Goal: Information Seeking & Learning: Check status

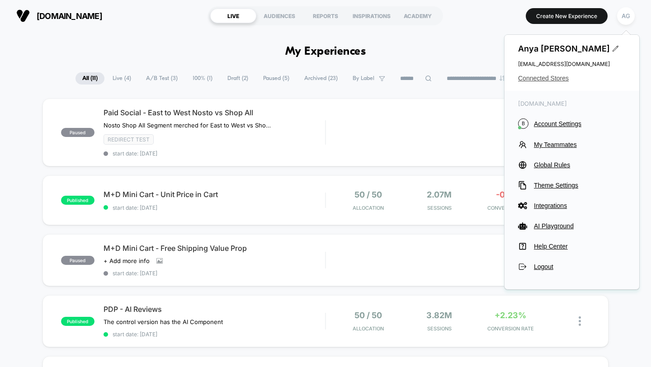
click at [550, 76] on span "Connected Stores" at bounding box center [572, 78] width 108 height 7
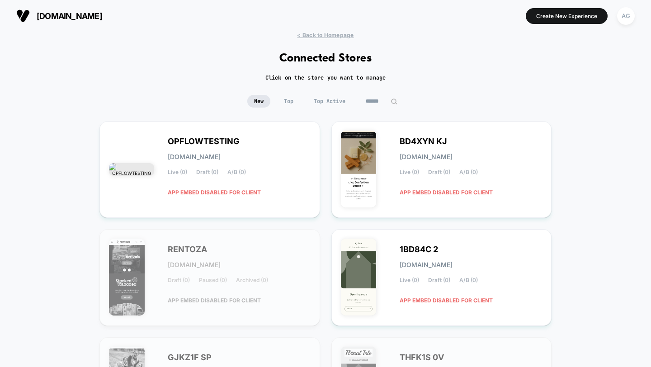
click at [372, 100] on input at bounding box center [381, 101] width 45 height 13
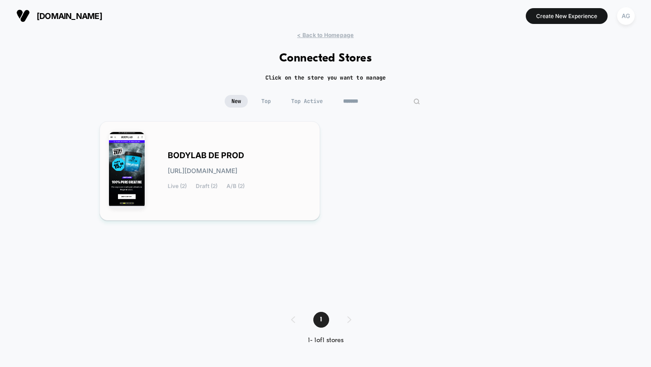
type input "*******"
click at [232, 179] on div "BODYLAB DE PROD [URL][DOMAIN_NAME] Live (2) Draft (2) A/B (2)" at bounding box center [239, 170] width 143 height 37
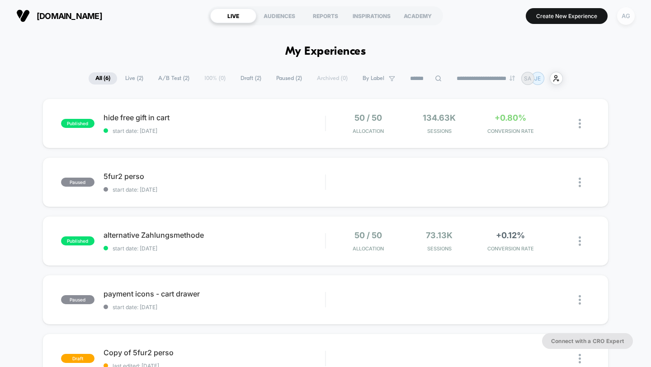
click at [624, 21] on div "AG" at bounding box center [626, 16] width 18 height 18
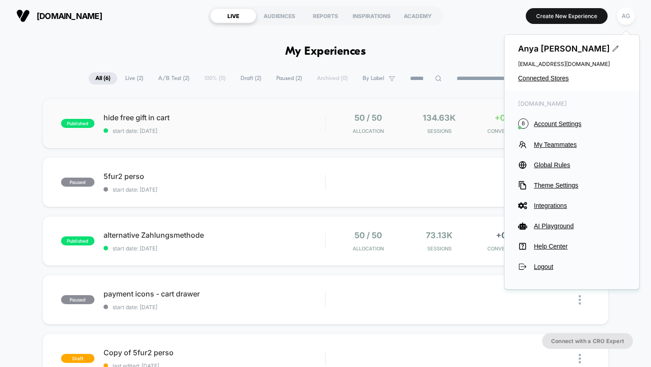
drag, startPoint x: 624, startPoint y: 21, endPoint x: 557, endPoint y: 123, distance: 121.4
click at [557, 117] on body "**********" at bounding box center [325, 183] width 651 height 367
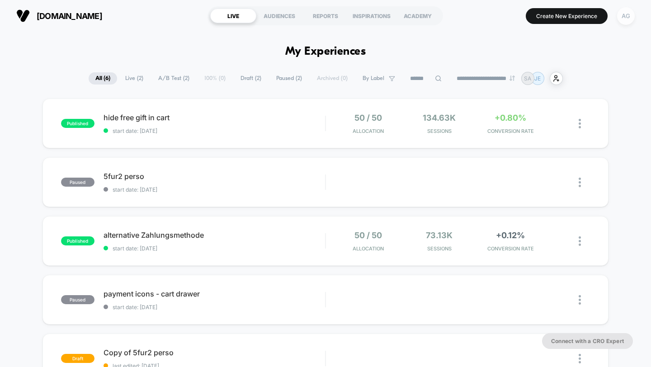
click at [627, 19] on div "AG" at bounding box center [626, 16] width 18 height 18
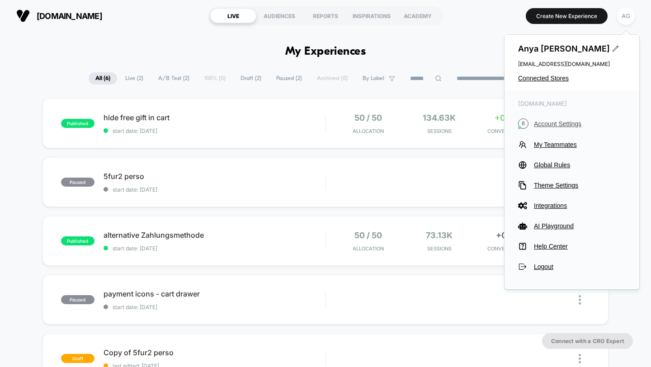
click at [554, 123] on span "Account Settings" at bounding box center [580, 123] width 92 height 7
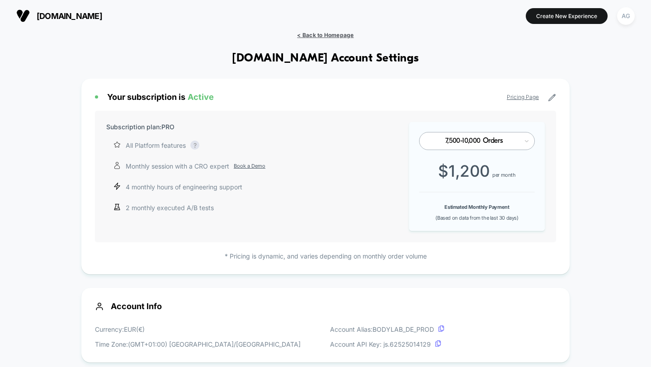
click at [315, 35] on span "< Back to Homepage" at bounding box center [325, 35] width 57 height 7
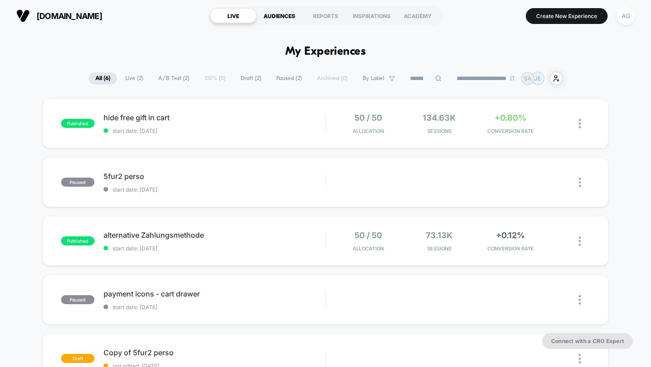
click at [287, 17] on div "AUDIENCES" at bounding box center [279, 16] width 46 height 14
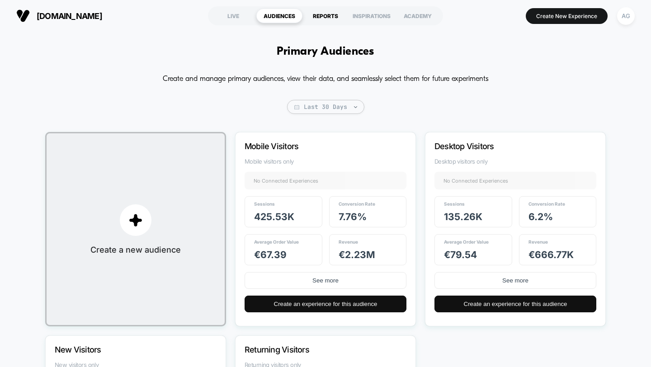
click at [334, 13] on div "REPORTS" at bounding box center [326, 16] width 46 height 14
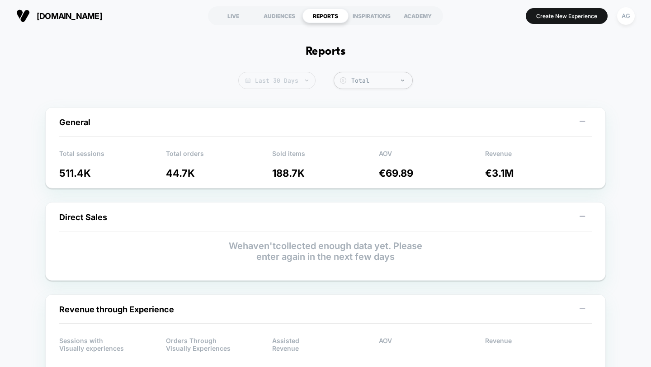
click at [298, 84] on span "Last 30 Days" at bounding box center [276, 80] width 77 height 17
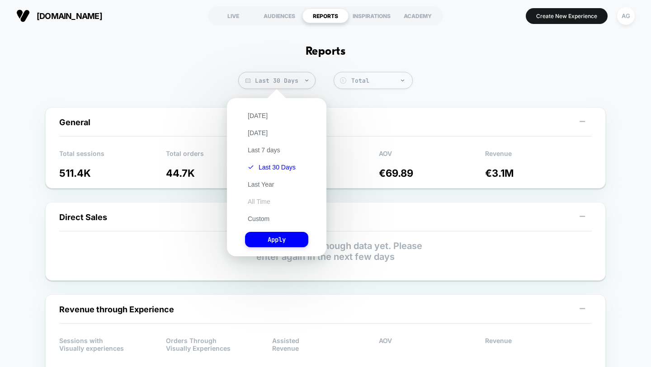
click at [264, 204] on button "All Time" at bounding box center [259, 202] width 28 height 8
click at [269, 229] on div "[DATE] [DATE] Last 7 days Last 30 Days Last Year All Time Custom Apply" at bounding box center [277, 177] width 90 height 149
click at [269, 235] on button "Apply" at bounding box center [276, 239] width 63 height 15
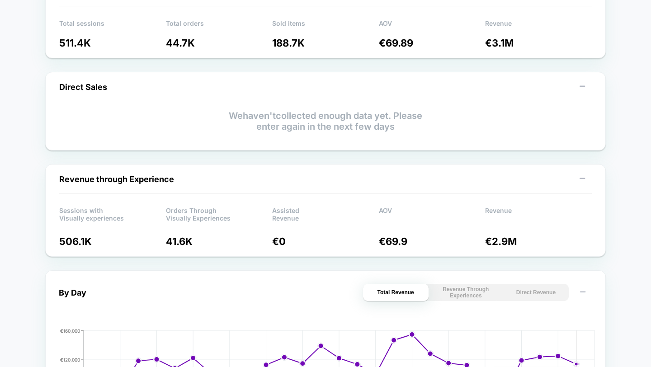
scroll to position [71, 0]
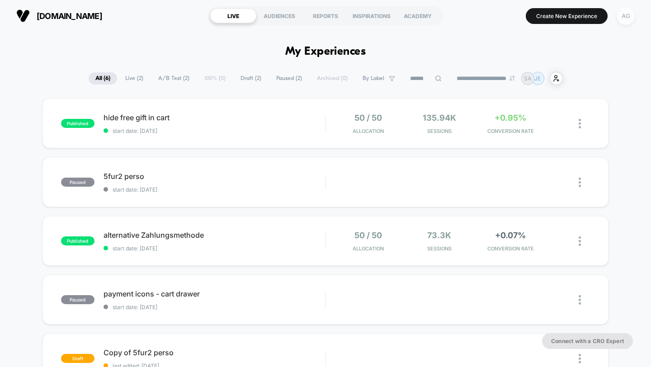
click at [625, 16] on div "AG" at bounding box center [626, 16] width 18 height 18
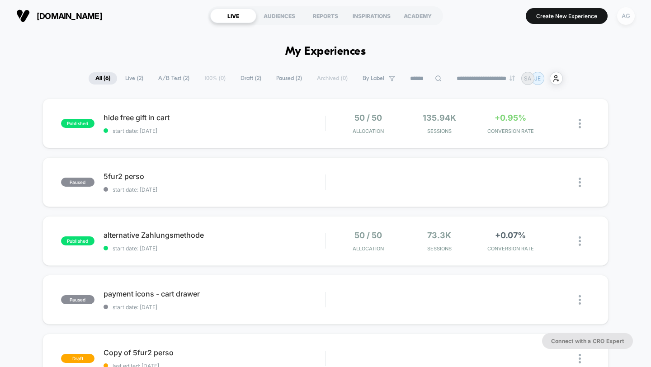
click at [625, 19] on div "AG" at bounding box center [626, 16] width 18 height 18
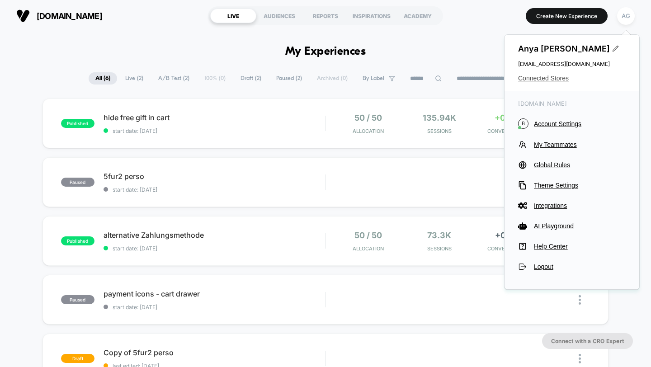
click at [558, 77] on span "Connected Stores" at bounding box center [572, 78] width 108 height 7
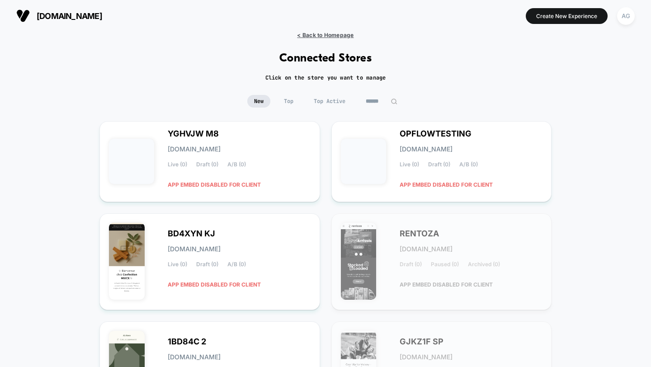
click at [307, 37] on span "< Back to Homepage" at bounding box center [325, 35] width 57 height 7
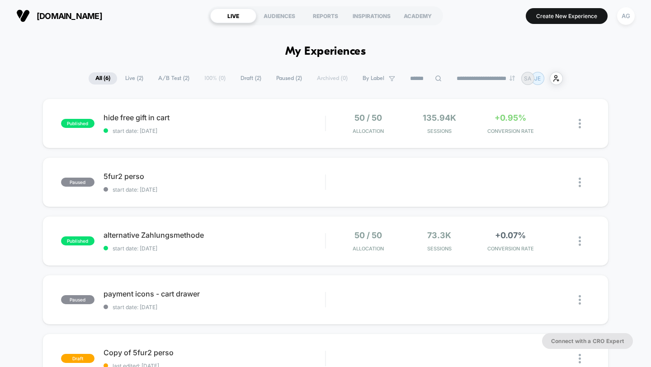
click at [328, 24] on section "LIVE AUDIENCES REPORTS INSPIRATIONS ACADEMY" at bounding box center [325, 16] width 235 height 23
click at [328, 19] on div "REPORTS" at bounding box center [326, 16] width 46 height 14
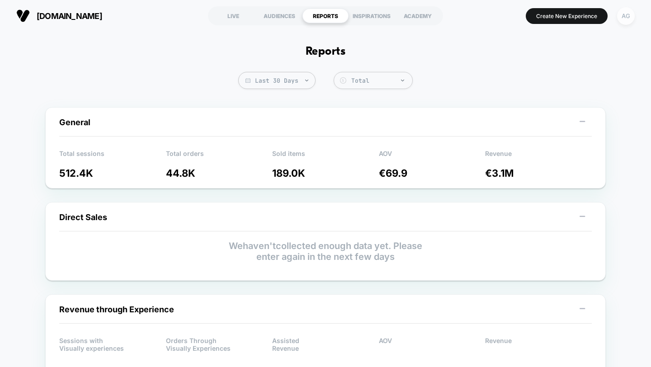
click at [631, 16] on div "AG" at bounding box center [626, 16] width 18 height 18
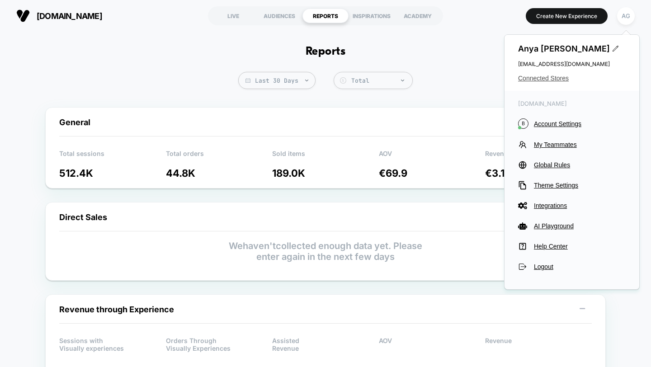
click at [547, 77] on span "Connected Stores" at bounding box center [572, 78] width 108 height 7
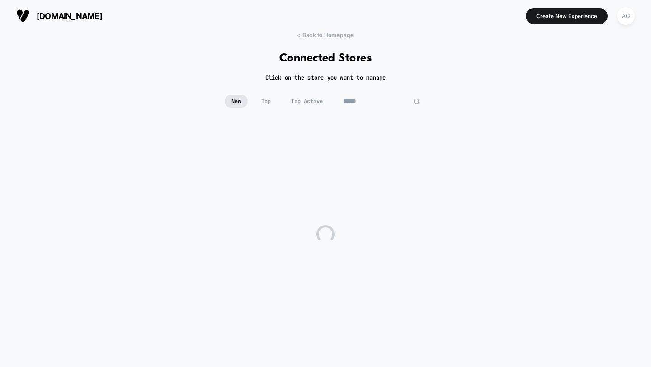
click at [377, 104] on input at bounding box center [381, 101] width 90 height 13
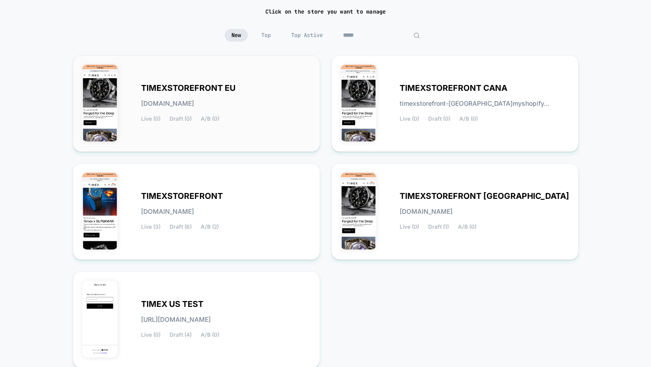
scroll to position [66, 0]
type input "*****"
click at [261, 194] on div "TIMEXSTOREFRONT timexstorefront.myshopify.com Live (3) Draft (6) A/B (2)" at bounding box center [226, 212] width 170 height 37
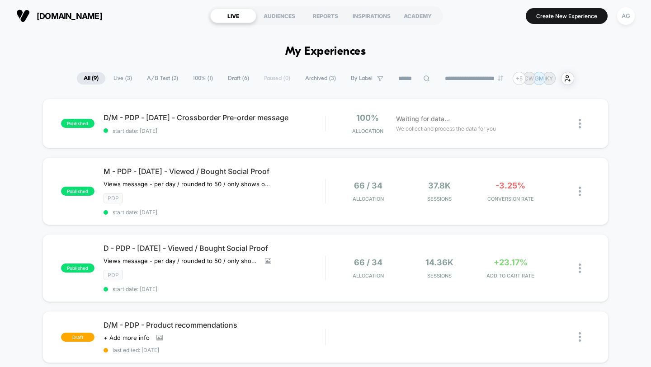
click at [328, 26] on section "LIVE AUDIENCES REPORTS INSPIRATIONS ACADEMY" at bounding box center [325, 16] width 235 height 23
click at [326, 24] on section "LIVE AUDIENCES REPORTS INSPIRATIONS ACADEMY" at bounding box center [325, 16] width 235 height 23
click at [322, 13] on div "REPORTS" at bounding box center [326, 16] width 46 height 14
